Goal: Browse casually

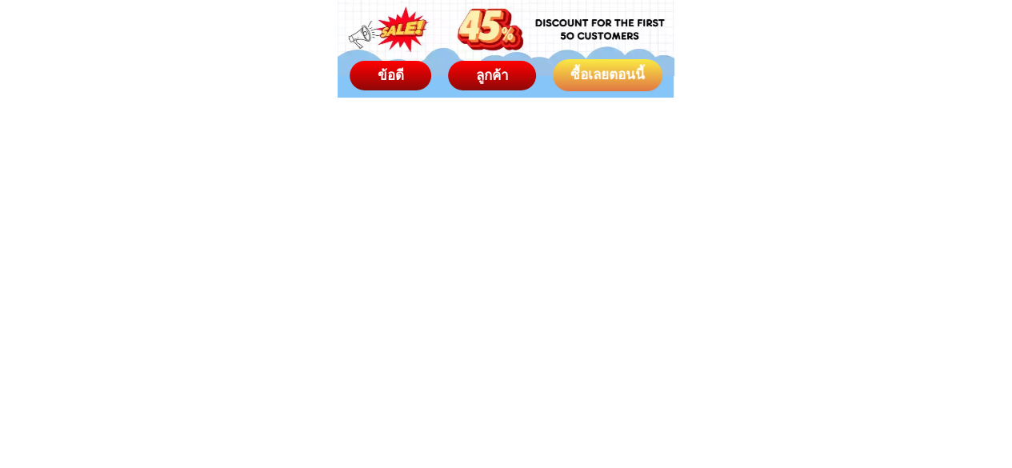
scroll to position [8158, 0]
